Goal: Check status: Check status

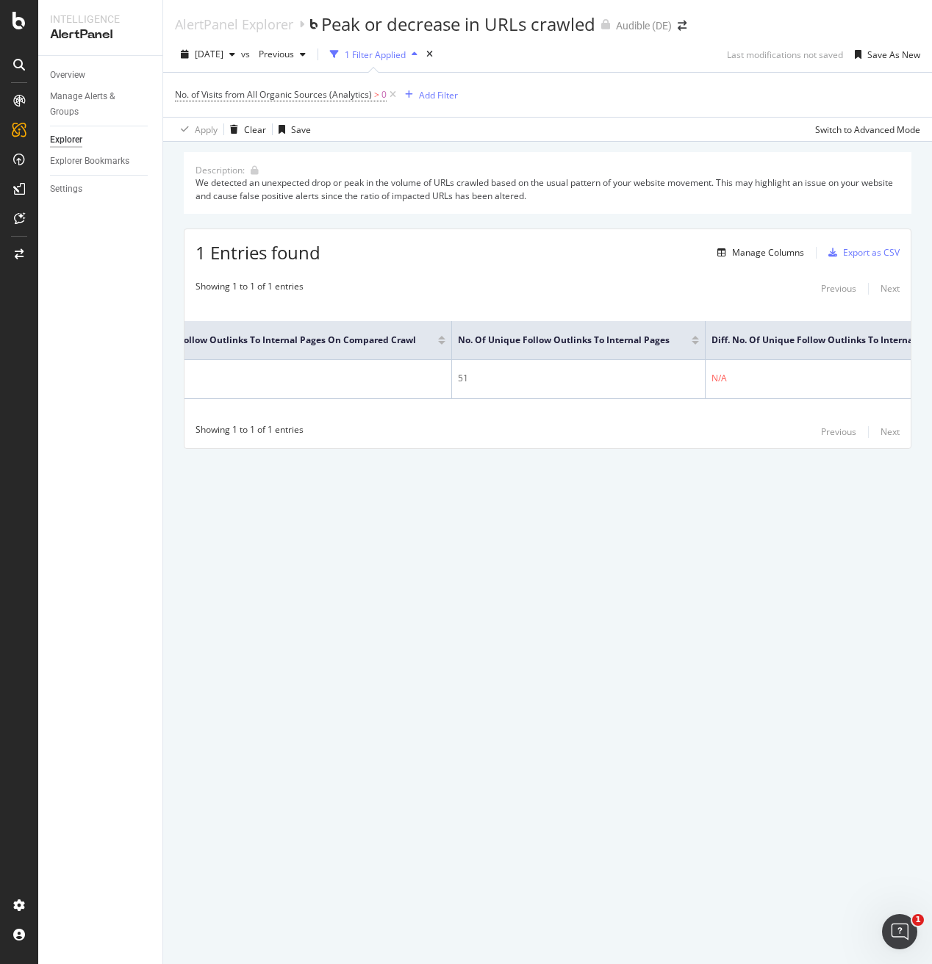
scroll to position [0, 842]
click at [393, 94] on icon at bounding box center [393, 94] width 12 height 15
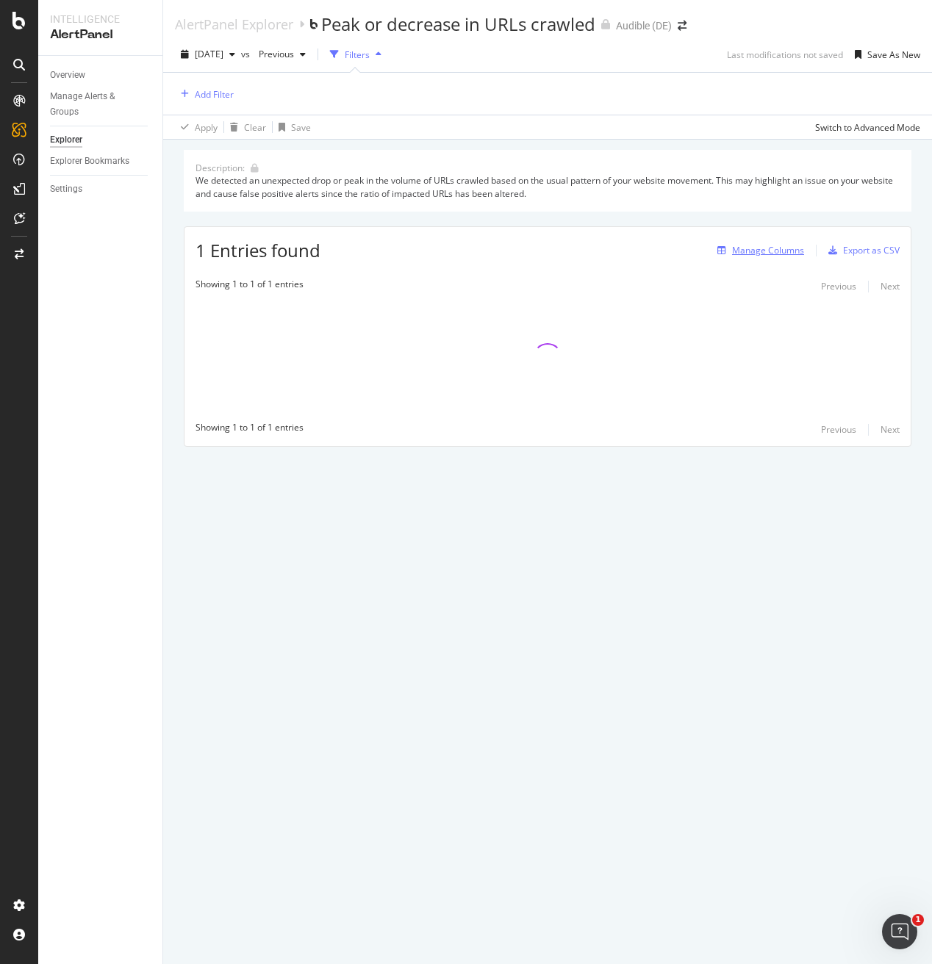
click at [745, 251] on div "Manage Columns" at bounding box center [768, 250] width 72 height 12
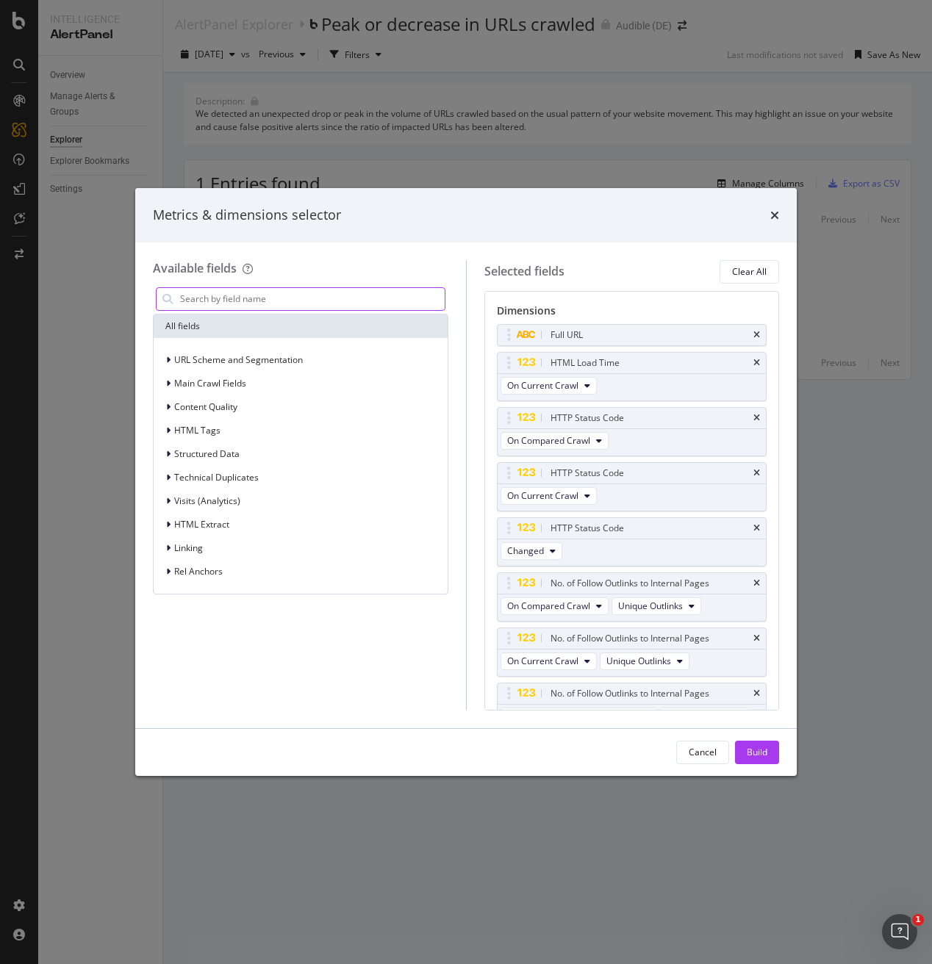
click at [354, 297] on input "modal" at bounding box center [312, 299] width 266 height 22
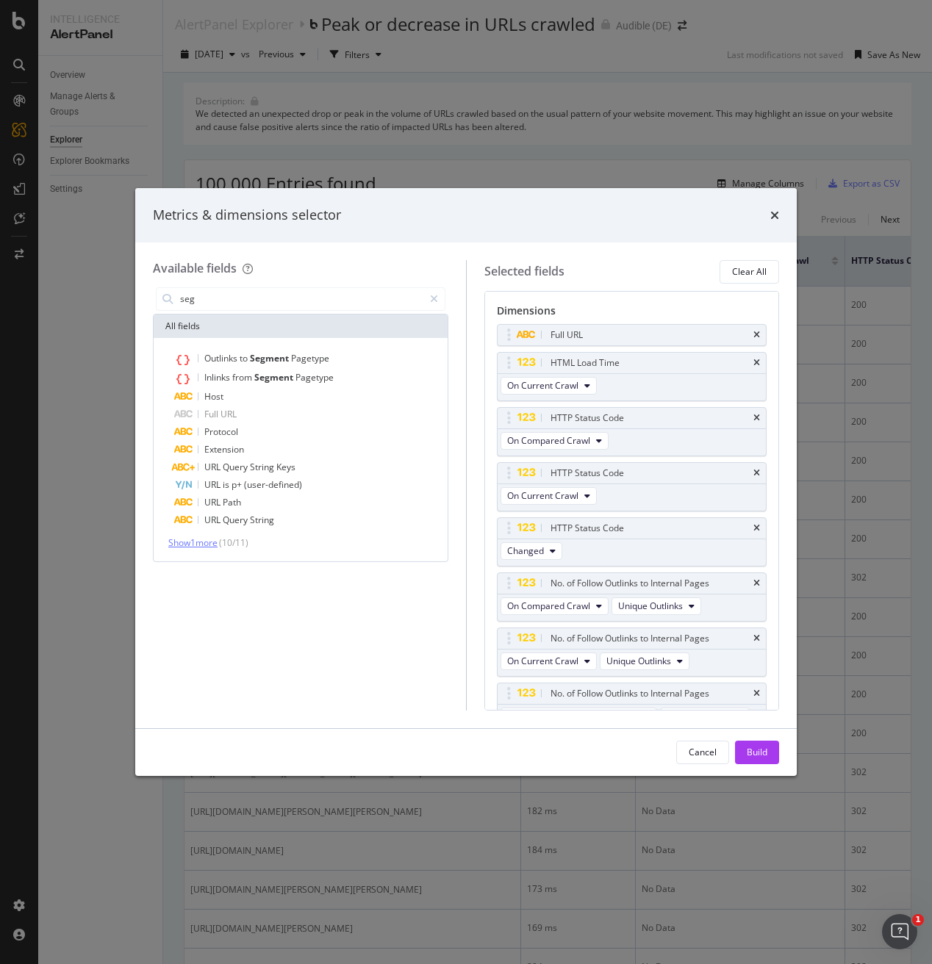
click at [204, 545] on span "Show 1 more" at bounding box center [192, 543] width 49 height 12
drag, startPoint x: 190, startPoint y: 299, endPoint x: 158, endPoint y: 295, distance: 31.9
click at [158, 295] on div "seg" at bounding box center [301, 299] width 290 height 24
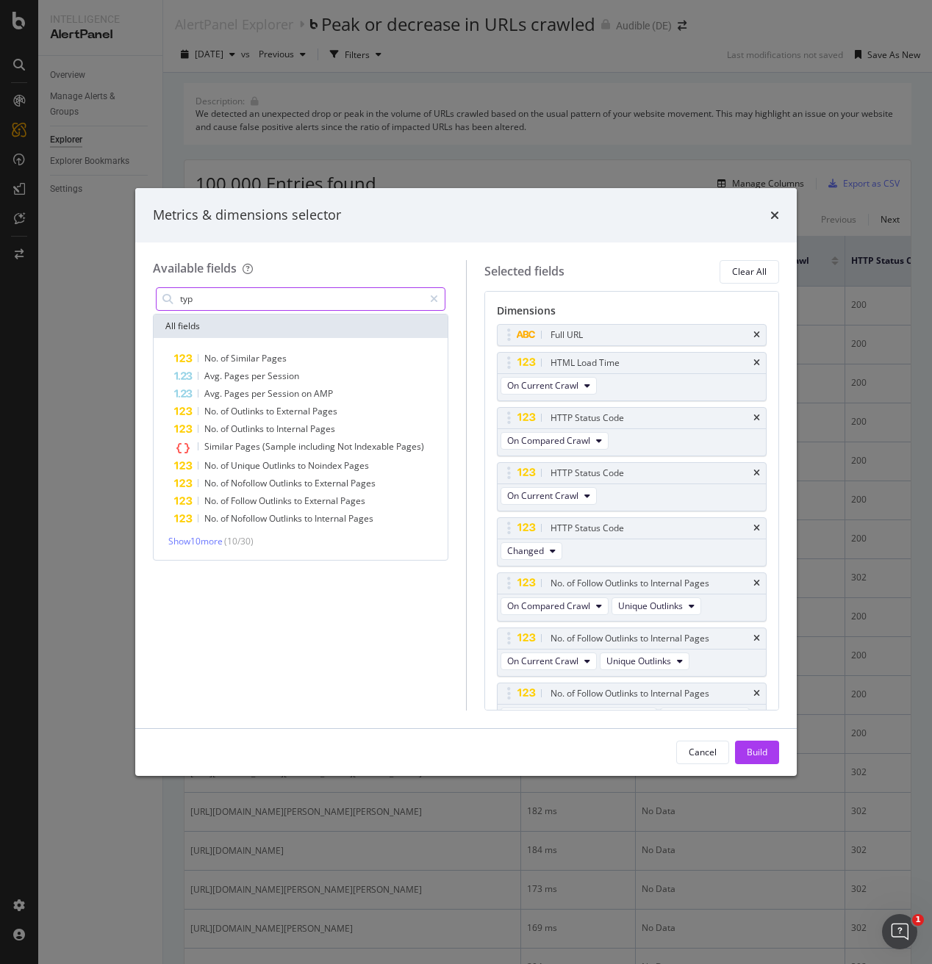
type input "type"
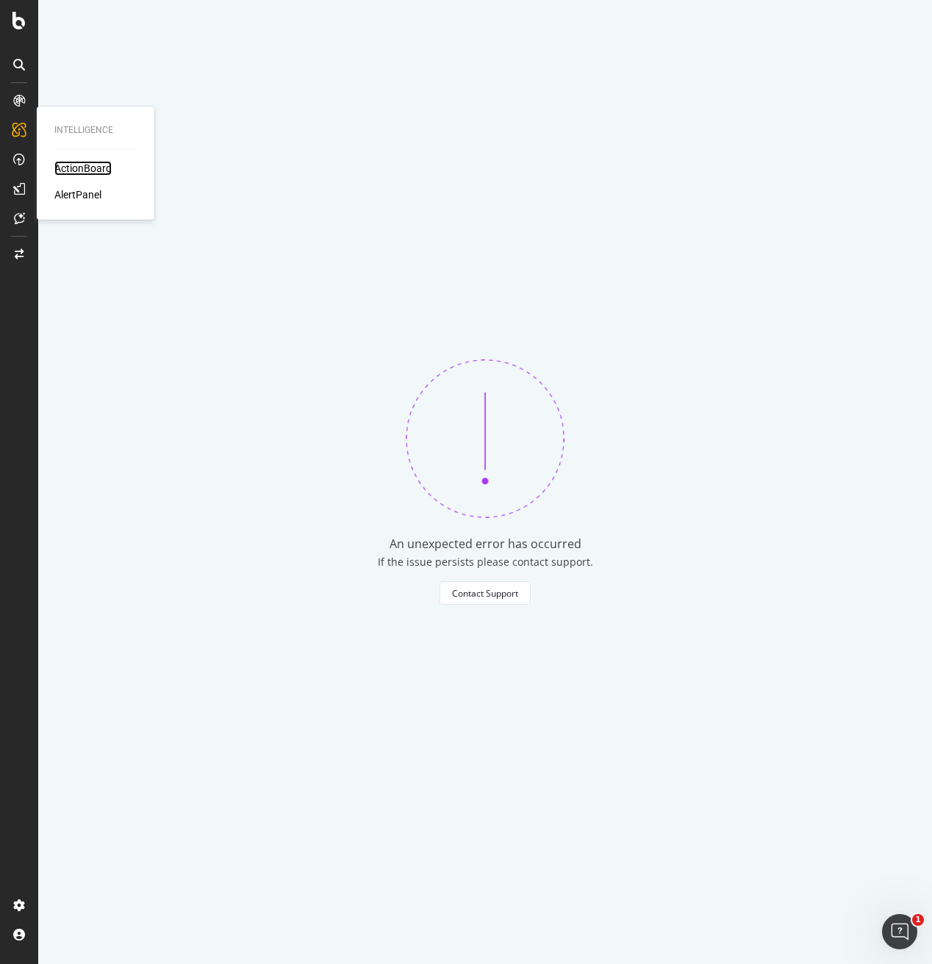
click at [69, 165] on div "ActionBoard" at bounding box center [82, 168] width 57 height 15
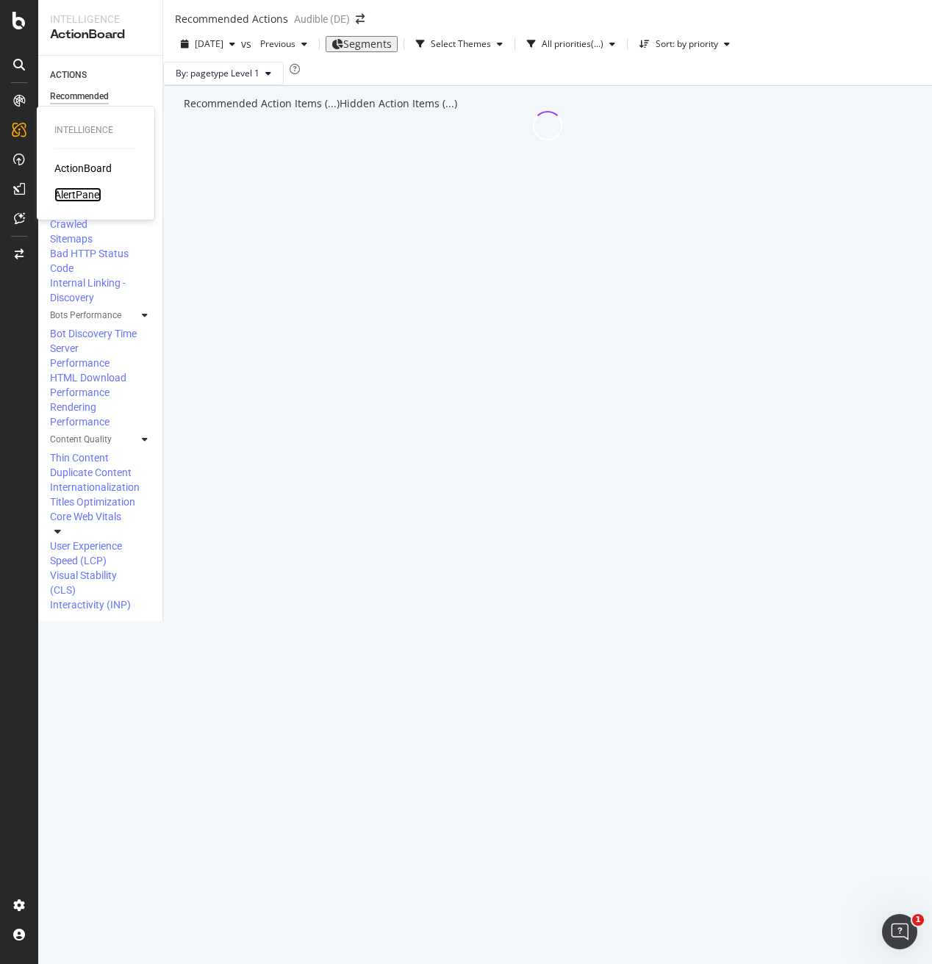
click at [79, 194] on div "AlertPanel" at bounding box center [77, 194] width 47 height 15
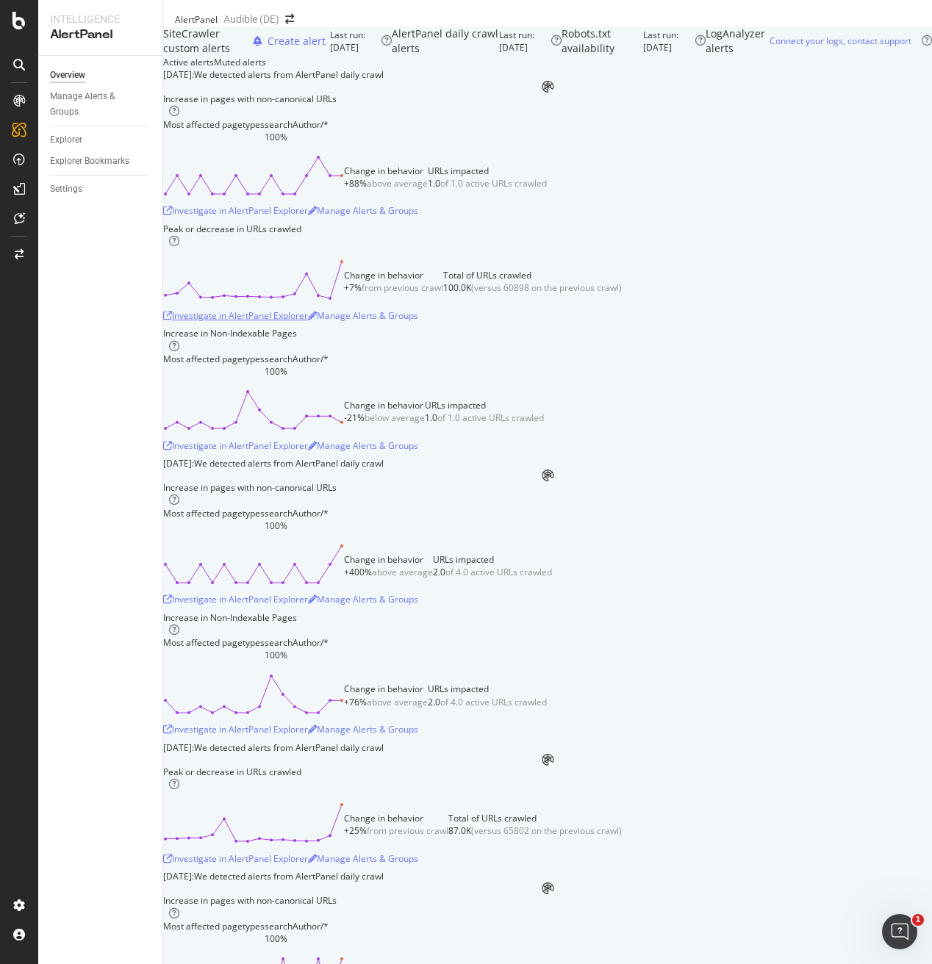
click at [308, 322] on div "Investigate in AlertPanel Explorer" at bounding box center [235, 315] width 145 height 12
drag, startPoint x: 542, startPoint y: 148, endPoint x: 465, endPoint y: 225, distance: 109.2
click at [541, 68] on div "Active alerts Muted alerts" at bounding box center [547, 62] width 769 height 12
drag, startPoint x: 648, startPoint y: 148, endPoint x: 650, endPoint y: 182, distance: 34.6
click at [648, 68] on div "Active alerts Muted alerts" at bounding box center [547, 62] width 769 height 12
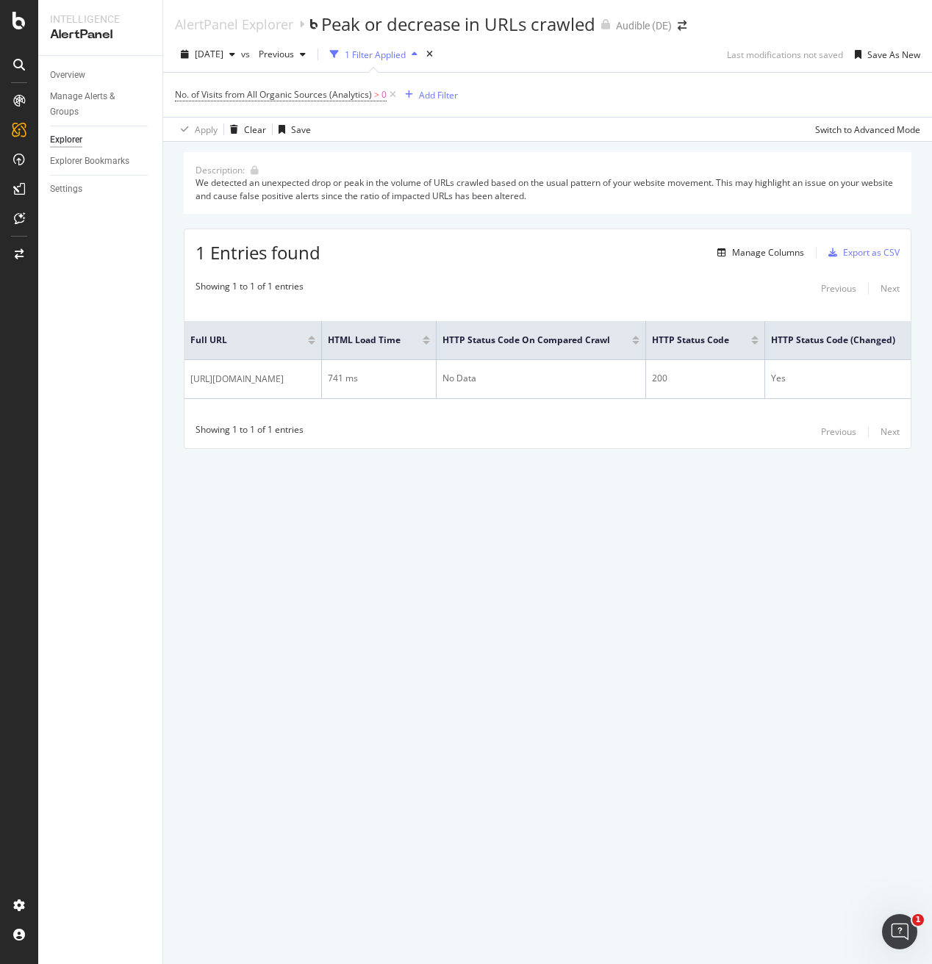
click at [395, 556] on div "AlertPanel Explorer Peak or decrease in URLs crawled Audible (DE) 2025 Aug. 11t…" at bounding box center [547, 482] width 769 height 964
